Goal: Task Accomplishment & Management: Use online tool/utility

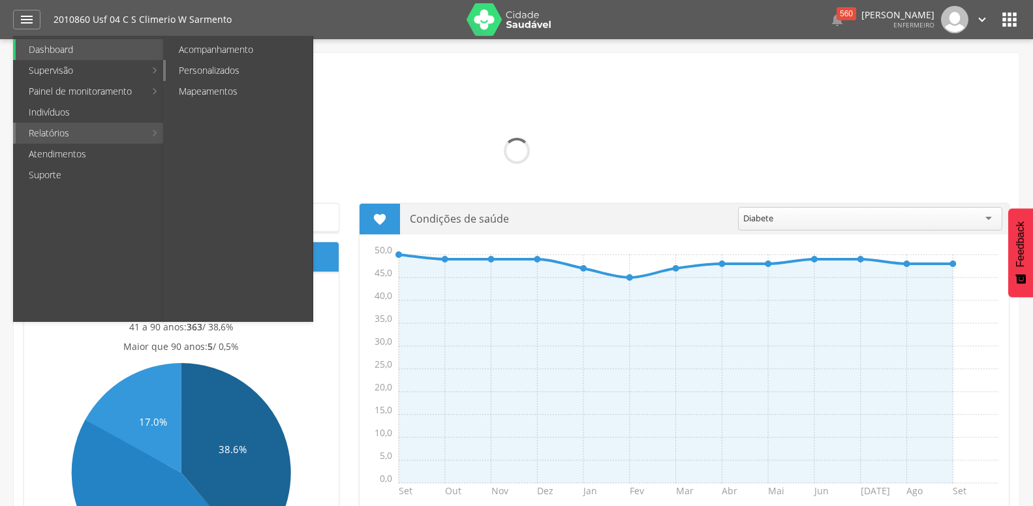
click at [225, 65] on link "Personalizados" at bounding box center [239, 70] width 147 height 21
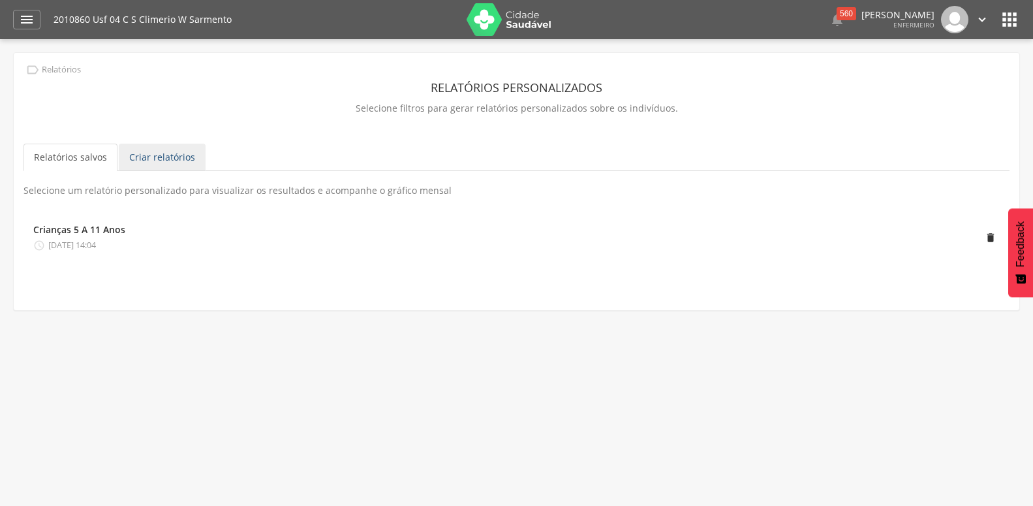
click at [180, 165] on link "Criar relatórios" at bounding box center [162, 157] width 87 height 27
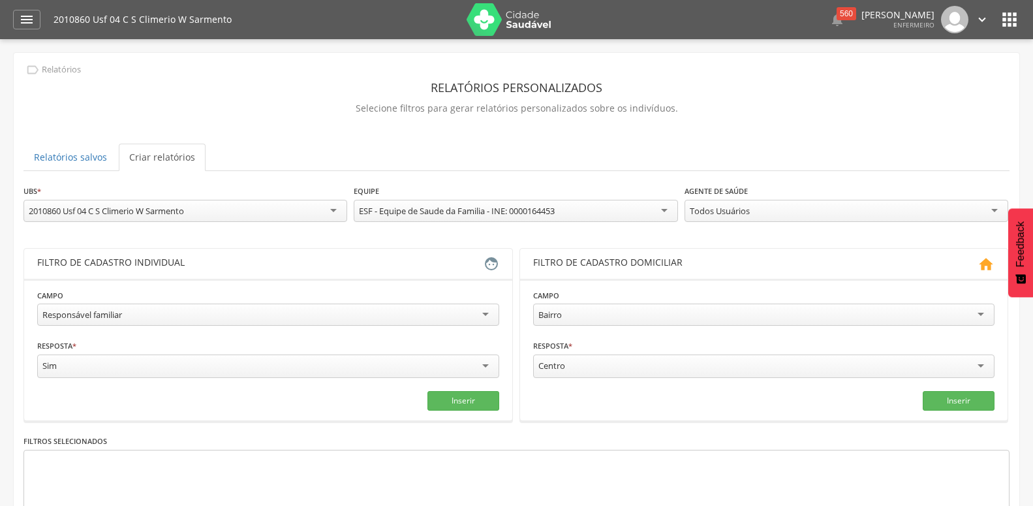
click at [154, 328] on div "Responsável familiar Responsável familiar Relação de parentesco com o responsáv…" at bounding box center [268, 315] width 462 height 25
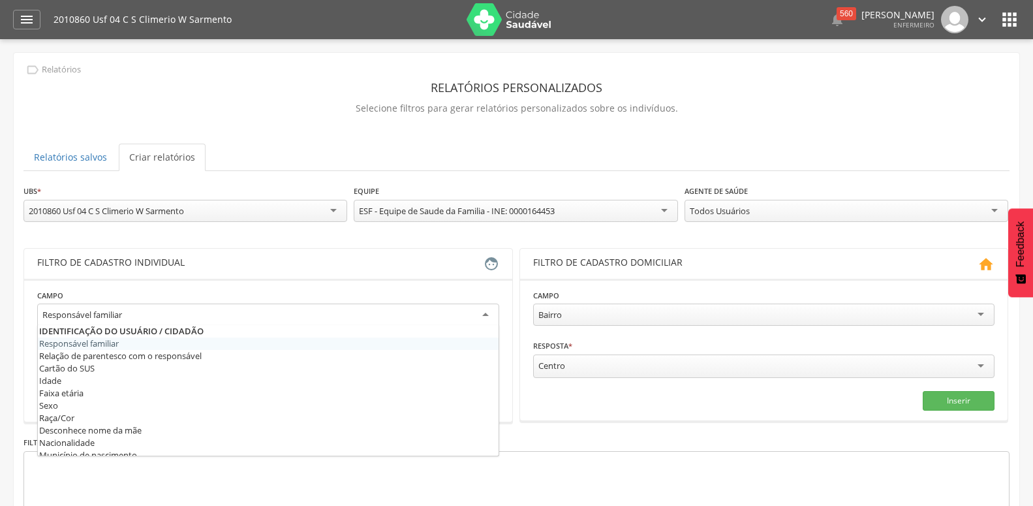
drag, startPoint x: 155, startPoint y: 318, endPoint x: 155, endPoint y: 307, distance: 11.7
click at [155, 317] on div "Responsável familiar" at bounding box center [268, 314] width 462 height 23
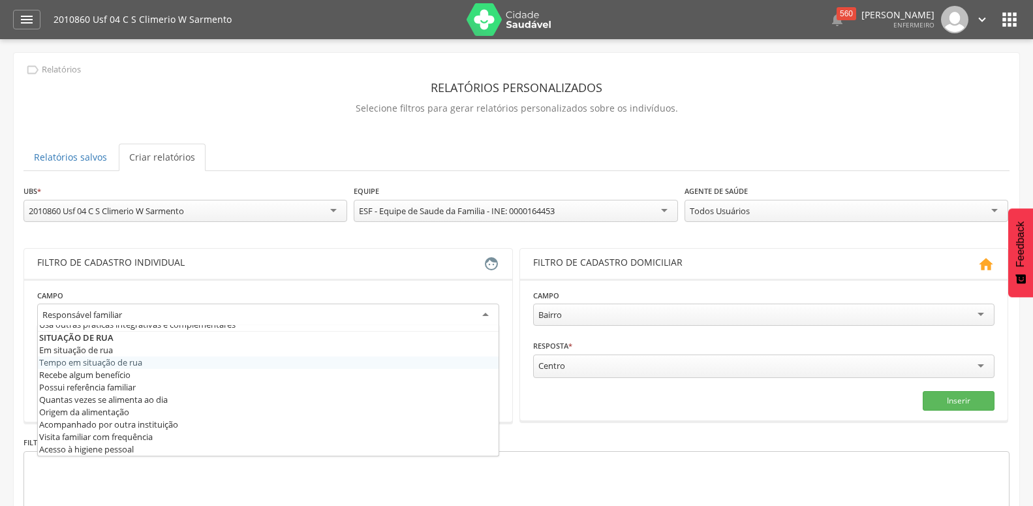
scroll to position [681, 0]
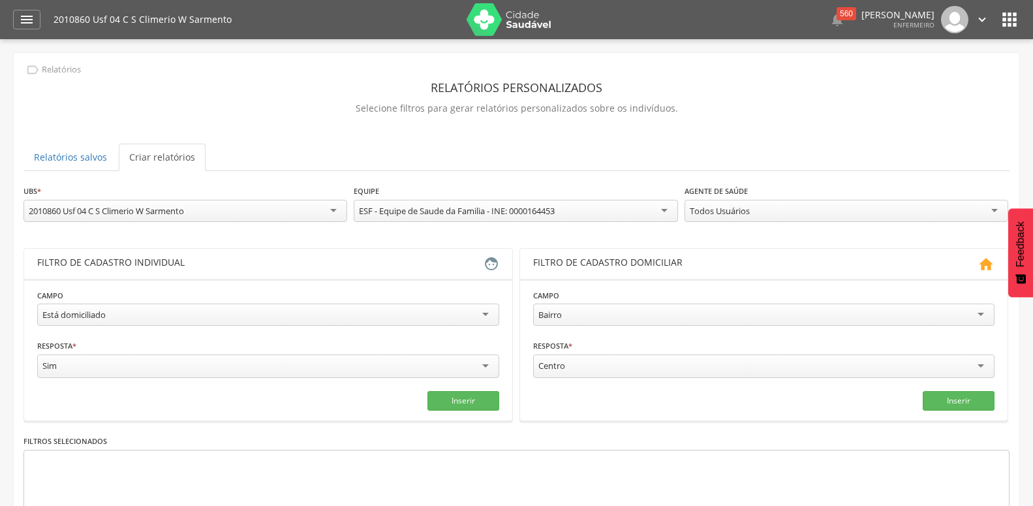
click at [827, 211] on div "Todos Usuários" at bounding box center [847, 211] width 324 height 22
click at [748, 247] on div "**********" at bounding box center [516, 381] width 986 height 395
click at [461, 403] on button "Inserir" at bounding box center [463, 401] width 72 height 20
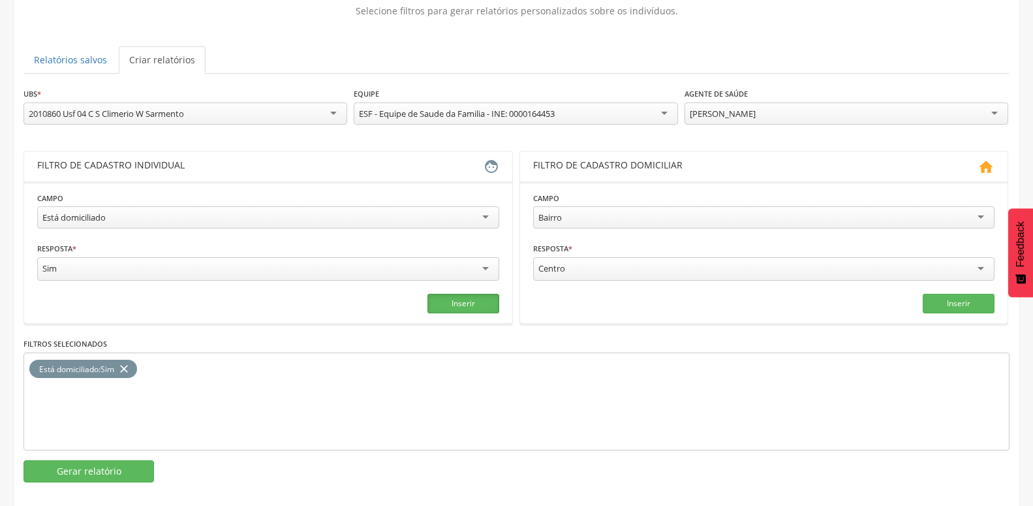
scroll to position [121, 0]
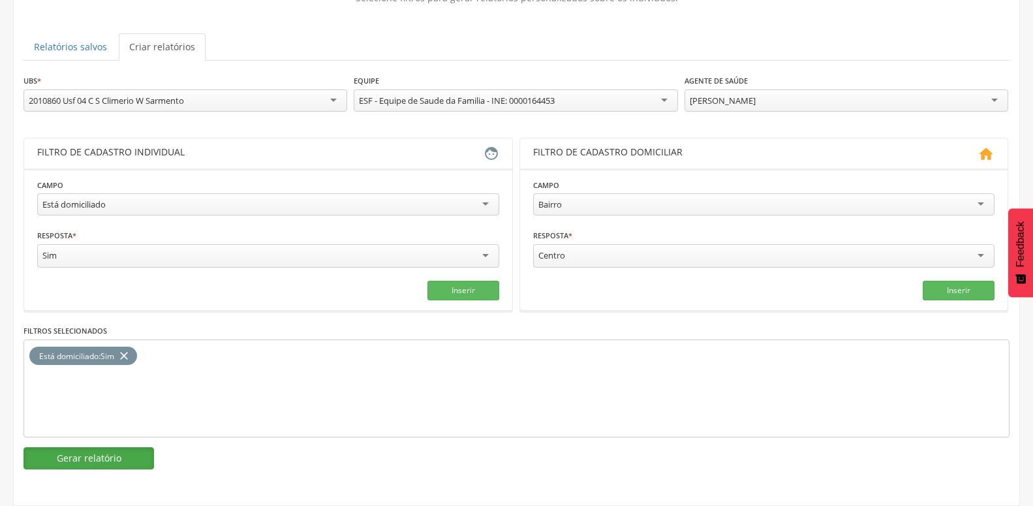
click at [127, 447] on button "Gerar relatório" at bounding box center [88, 458] width 131 height 22
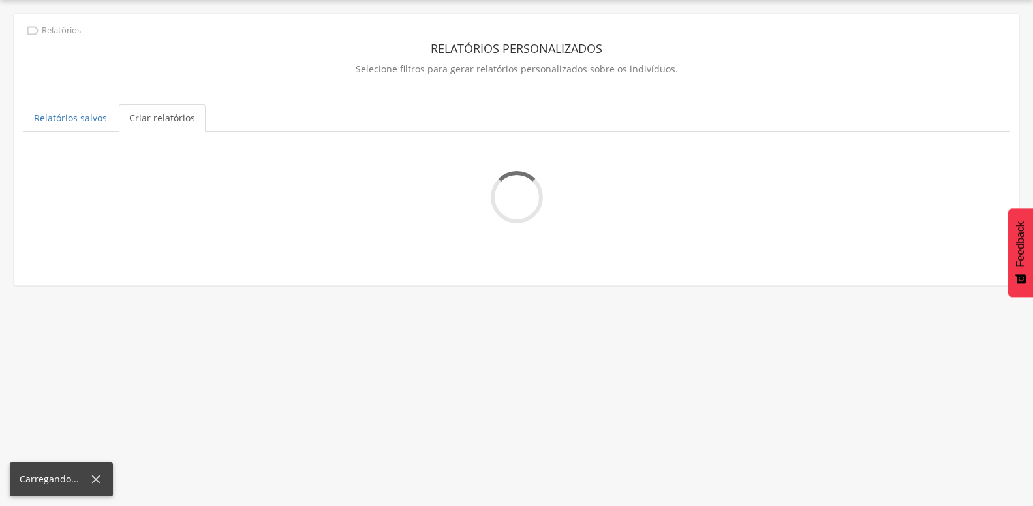
scroll to position [39, 0]
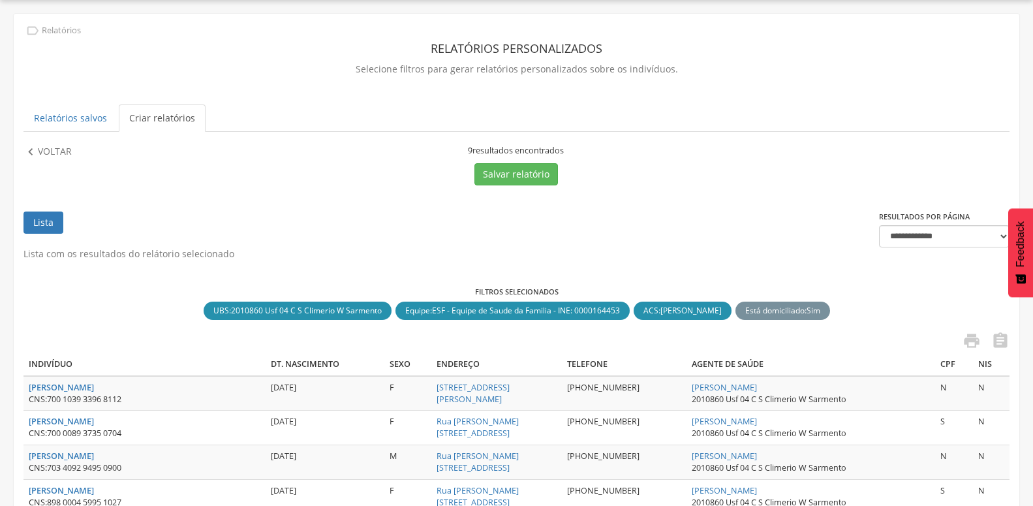
click at [654, 243] on ul "Lista" at bounding box center [450, 229] width 855 height 36
drag, startPoint x: 48, startPoint y: 399, endPoint x: 144, endPoint y: 401, distance: 95.9
click at [144, 401] on div "CNS: 700 1039 3396 8112" at bounding box center [145, 399] width 232 height 12
copy div "700 1039 3396 8112"
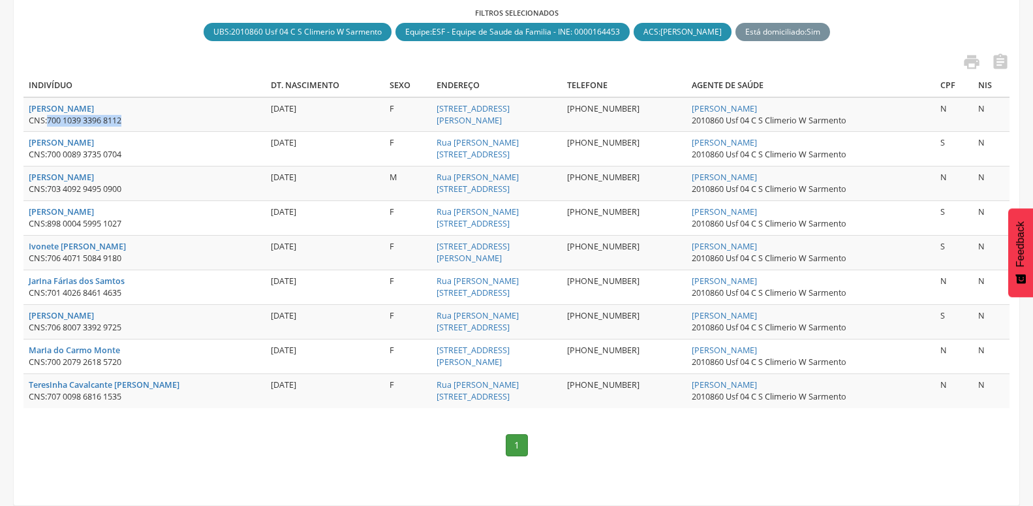
scroll to position [331, 0]
drag, startPoint x: 48, startPoint y: 142, endPoint x: 162, endPoint y: 144, distance: 114.2
click at [162, 149] on div "CNS: 700 0089 3735 0704" at bounding box center [145, 155] width 232 height 12
copy div "700 0089 3735 0704"
drag, startPoint x: 50, startPoint y: 177, endPoint x: 122, endPoint y: 176, distance: 71.8
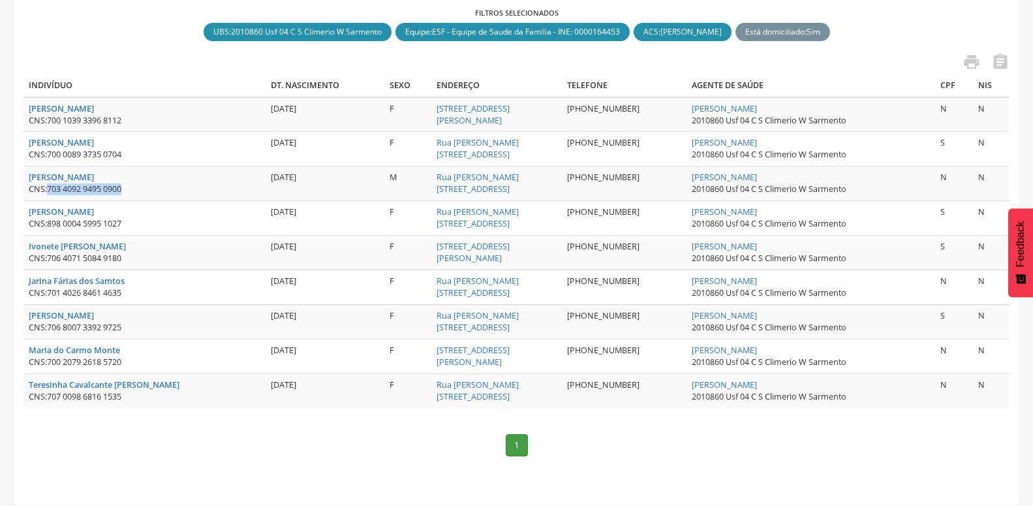
click at [155, 183] on div "CNS: 703 4092 9495 0900" at bounding box center [145, 189] width 232 height 12
copy span "703 4092 9495 0900"
